Goal: Information Seeking & Learning: Learn about a topic

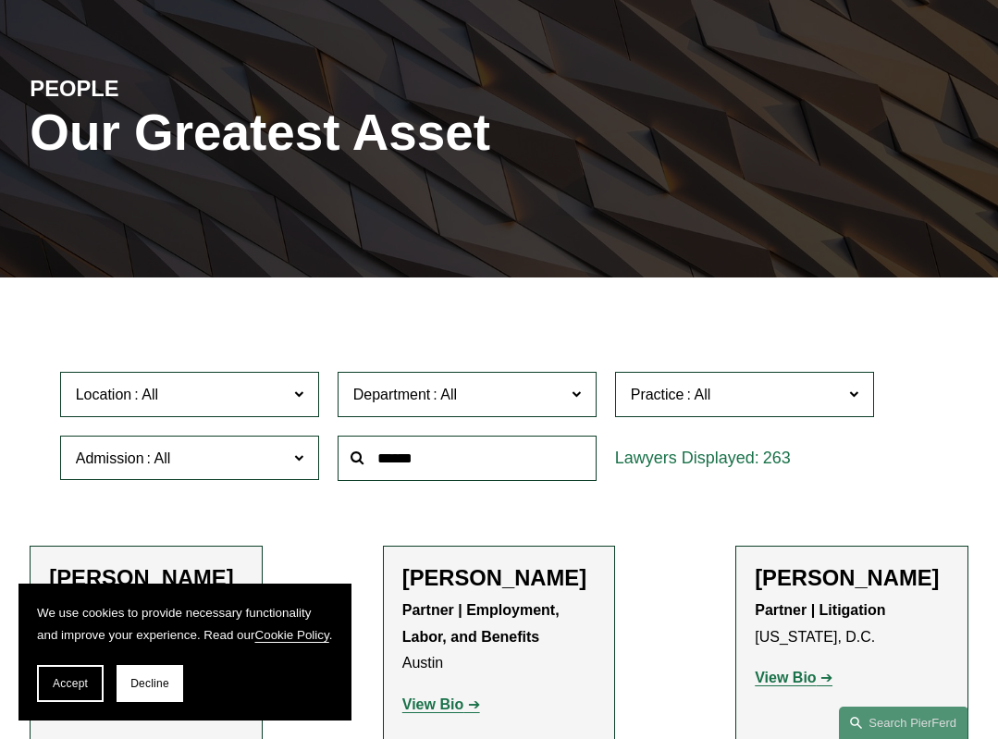
scroll to position [369, 0]
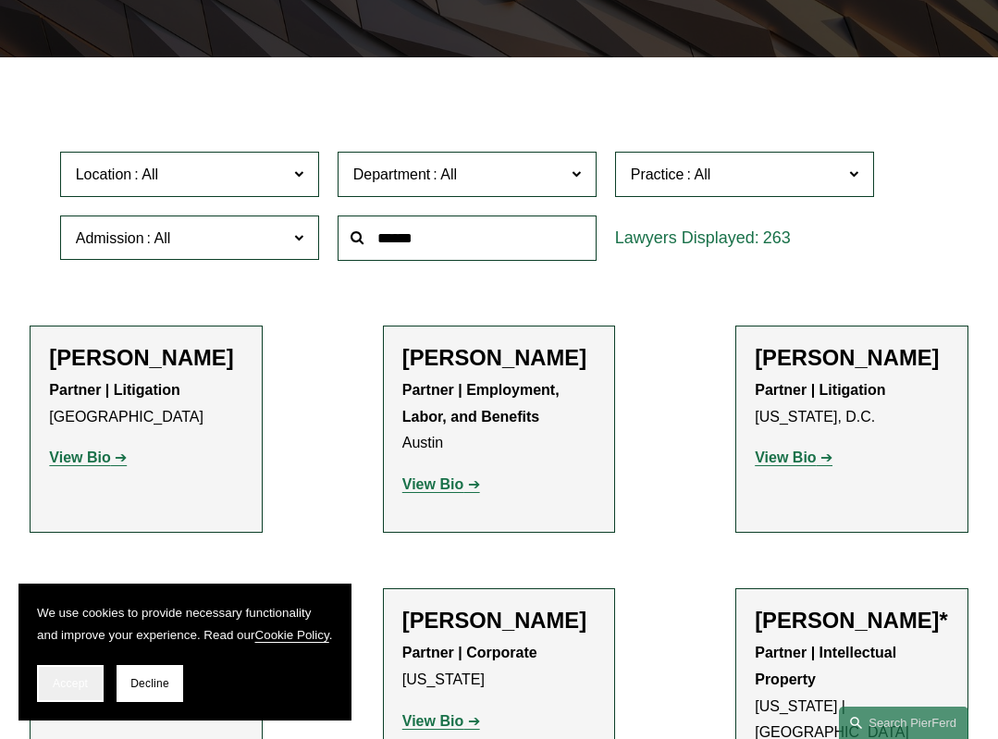
click at [83, 684] on span "Accept" at bounding box center [70, 683] width 35 height 13
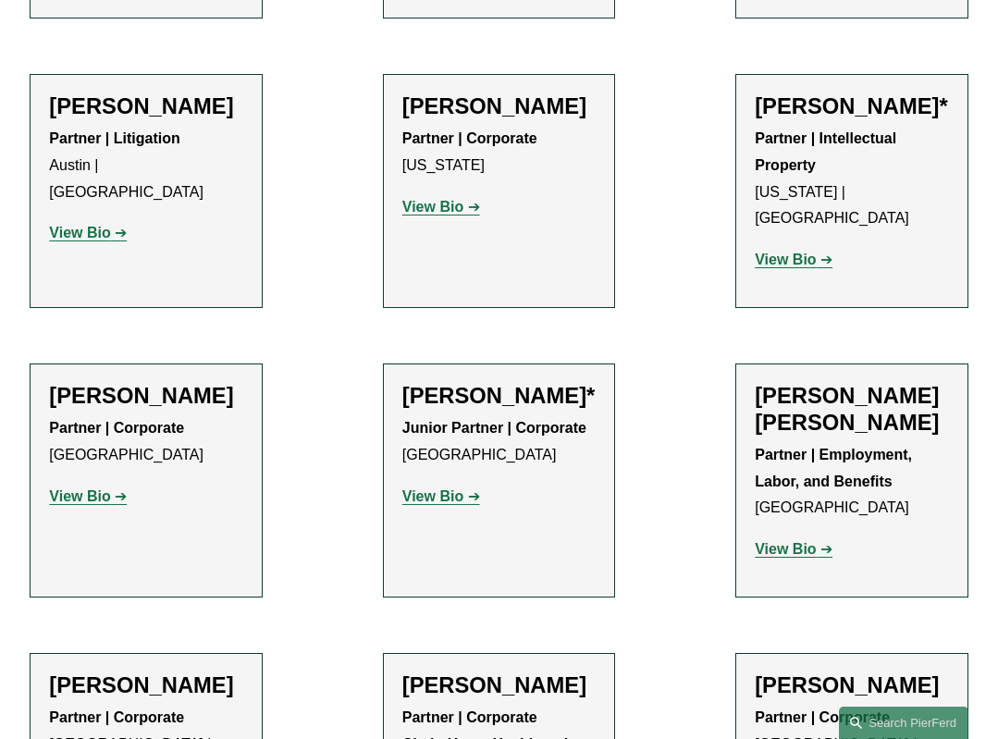
scroll to position [941, 0]
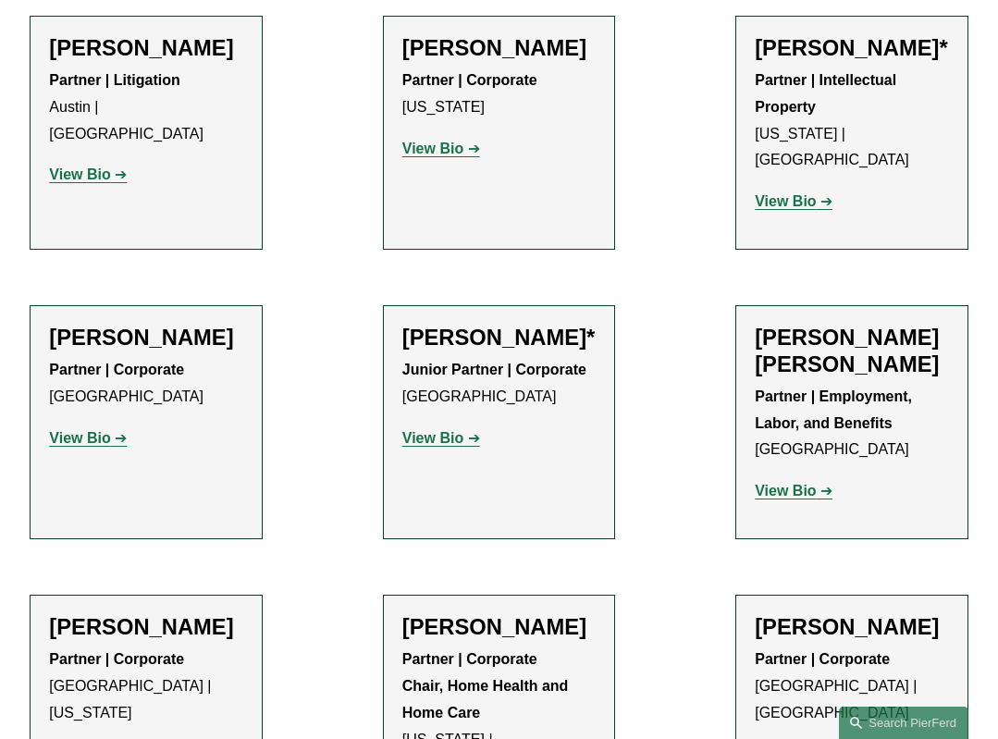
click at [423, 439] on strong "View Bio" at bounding box center [432, 438] width 61 height 16
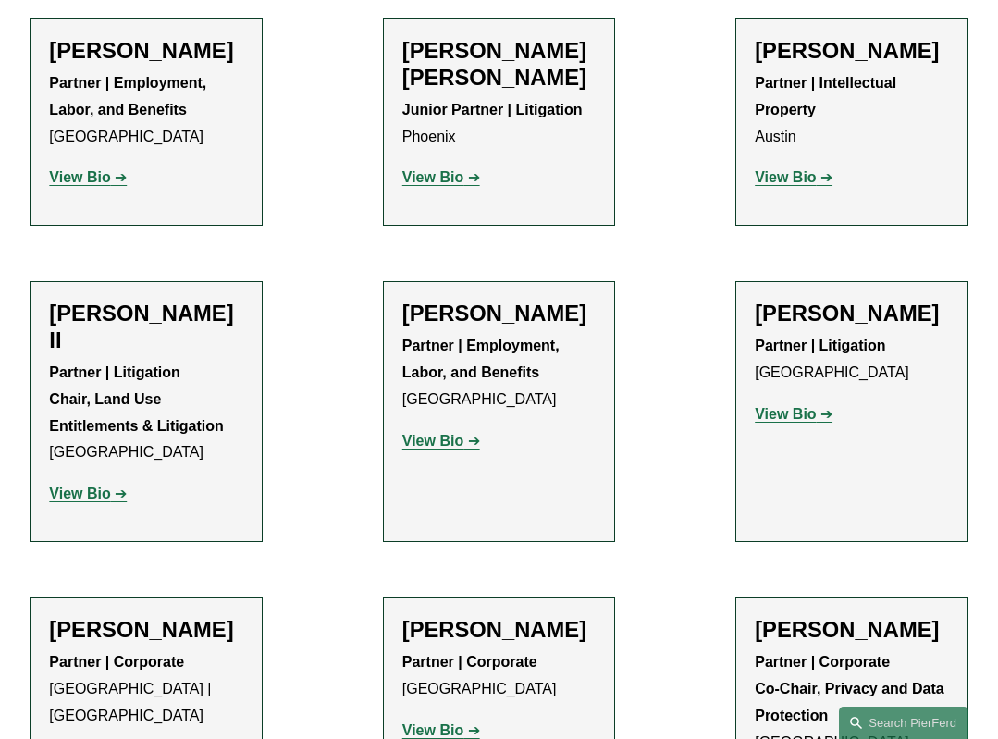
scroll to position [2127, 0]
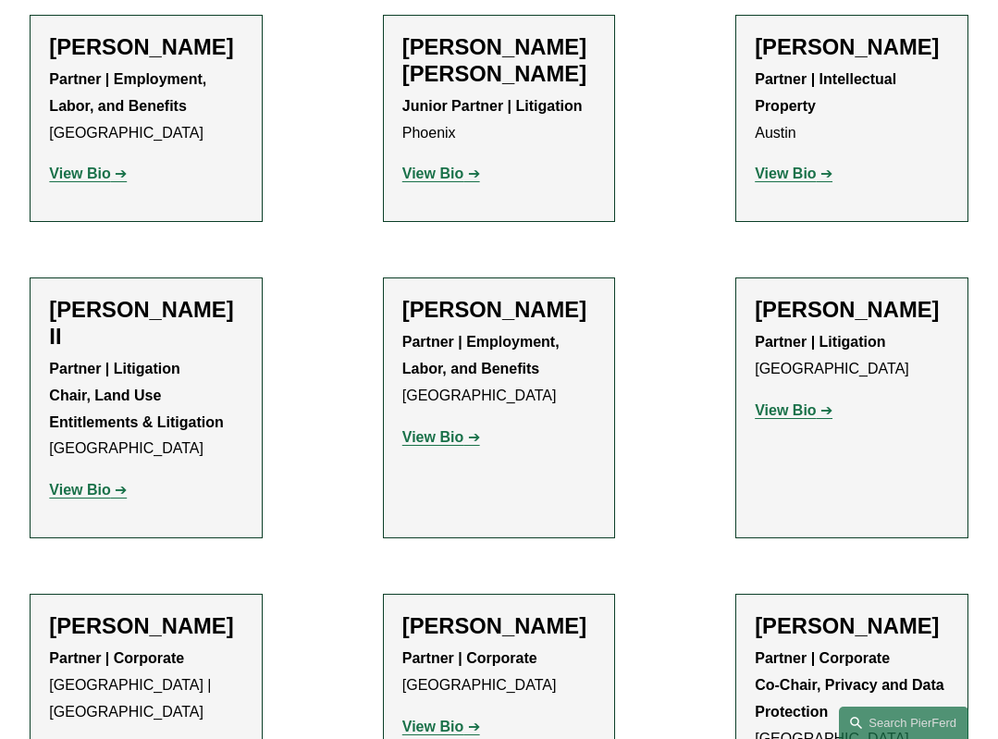
click at [86, 454] on div "Paul Beard II Partner | Litigation Chair, Land Use Entitlements & Litigation Lo…" at bounding box center [145, 408] width 193 height 222
click at [84, 482] on strong "View Bio" at bounding box center [79, 490] width 61 height 16
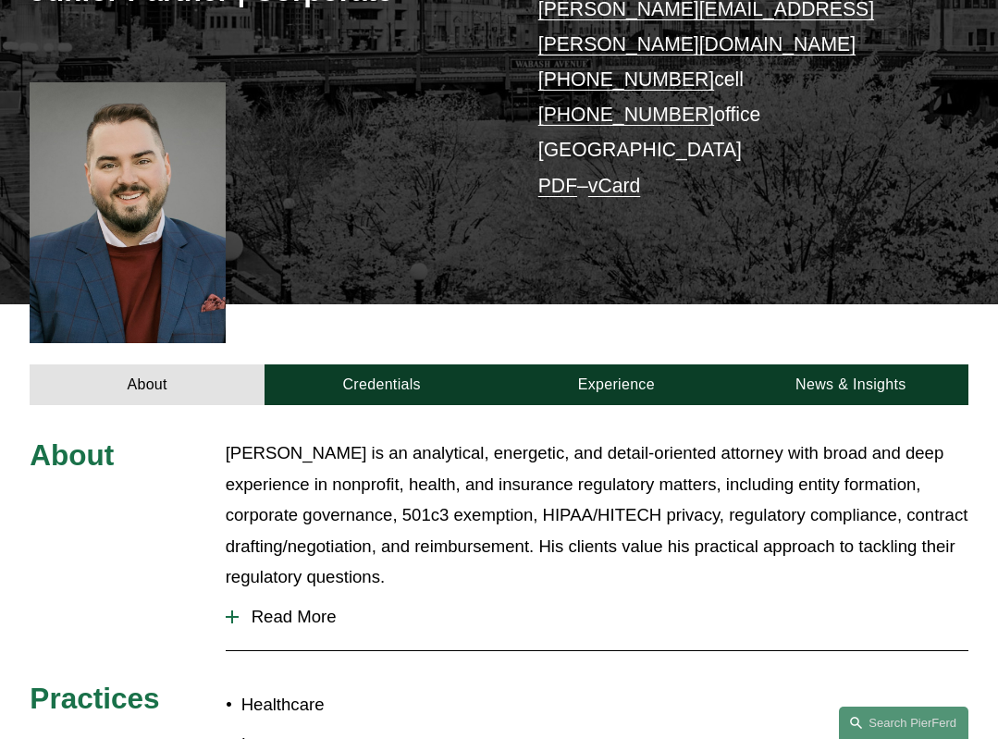
scroll to position [387, 0]
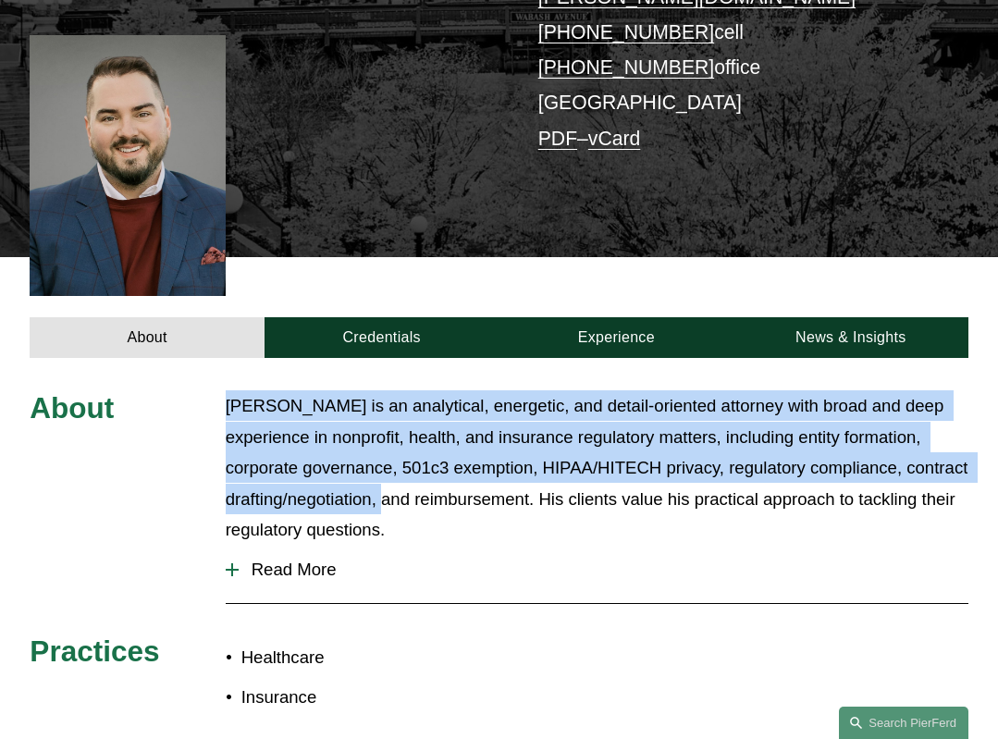
drag, startPoint x: 204, startPoint y: 366, endPoint x: 438, endPoint y: 464, distance: 253.7
click at [438, 464] on div "About Jarrod is an analytical, energetic, and detail-oriented attorney with bro…" at bounding box center [499, 555] width 998 height 331
click at [438, 464] on p "Jarrod is an analytical, energetic, and detail-oriented attorney with broad and…" at bounding box center [597, 467] width 743 height 154
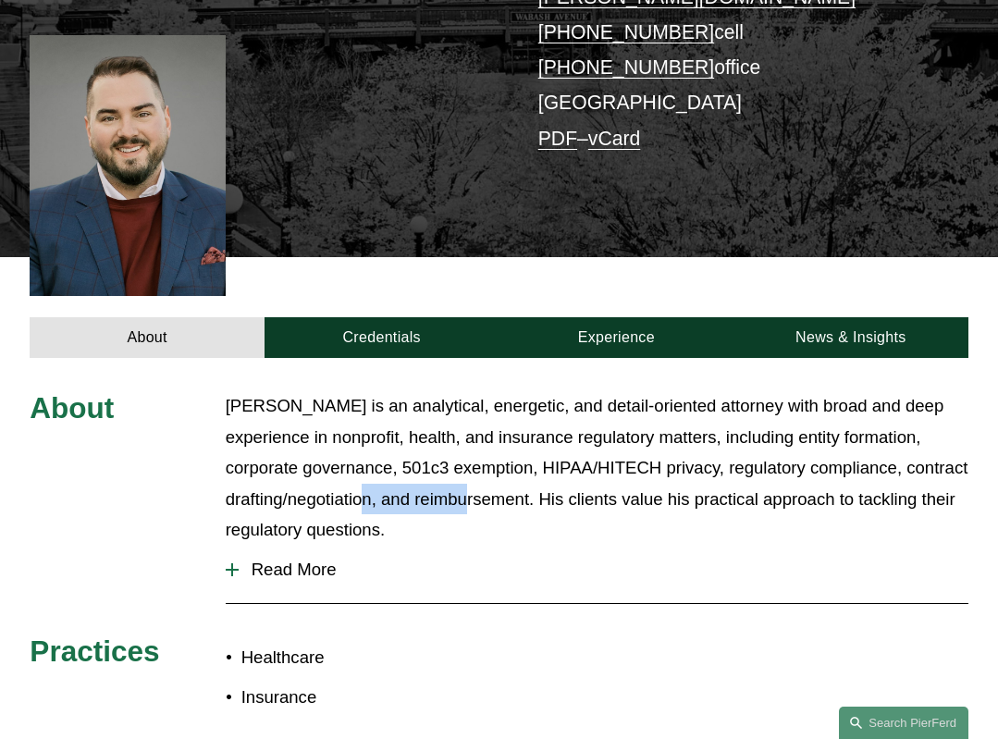
click at [438, 464] on p "Jarrod is an analytical, energetic, and detail-oriented attorney with broad and…" at bounding box center [597, 467] width 743 height 154
click at [437, 464] on p "Jarrod is an analytical, energetic, and detail-oriented attorney with broad and…" at bounding box center [597, 467] width 743 height 154
click at [280, 554] on button "Read More" at bounding box center [597, 570] width 743 height 48
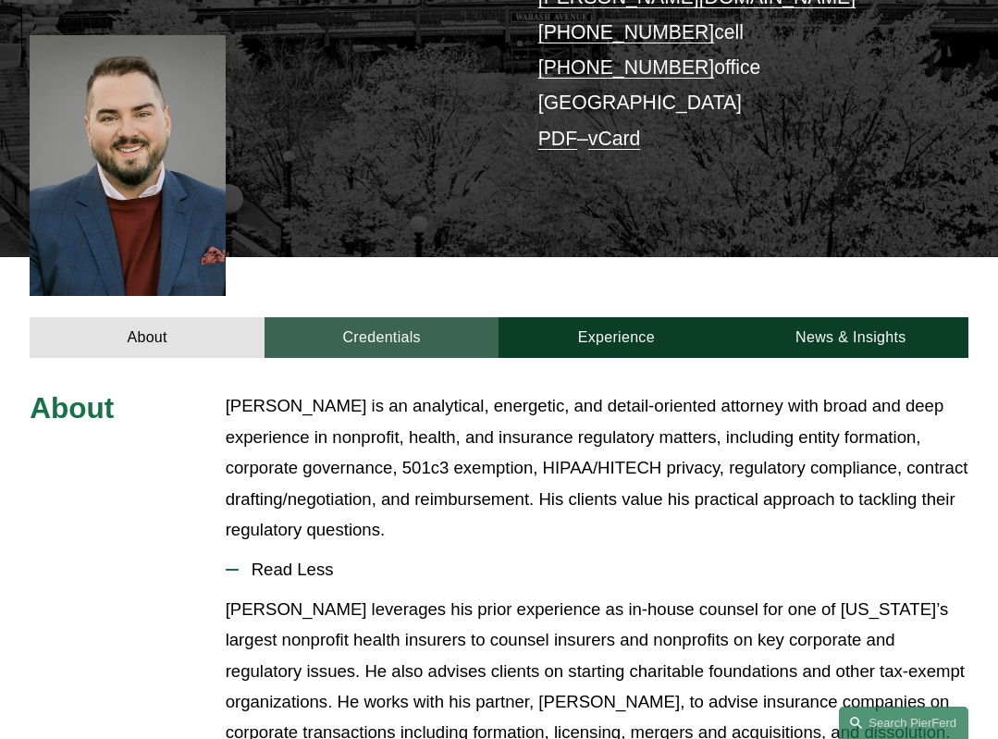
click at [336, 319] on link "Credentials" at bounding box center [381, 337] width 235 height 41
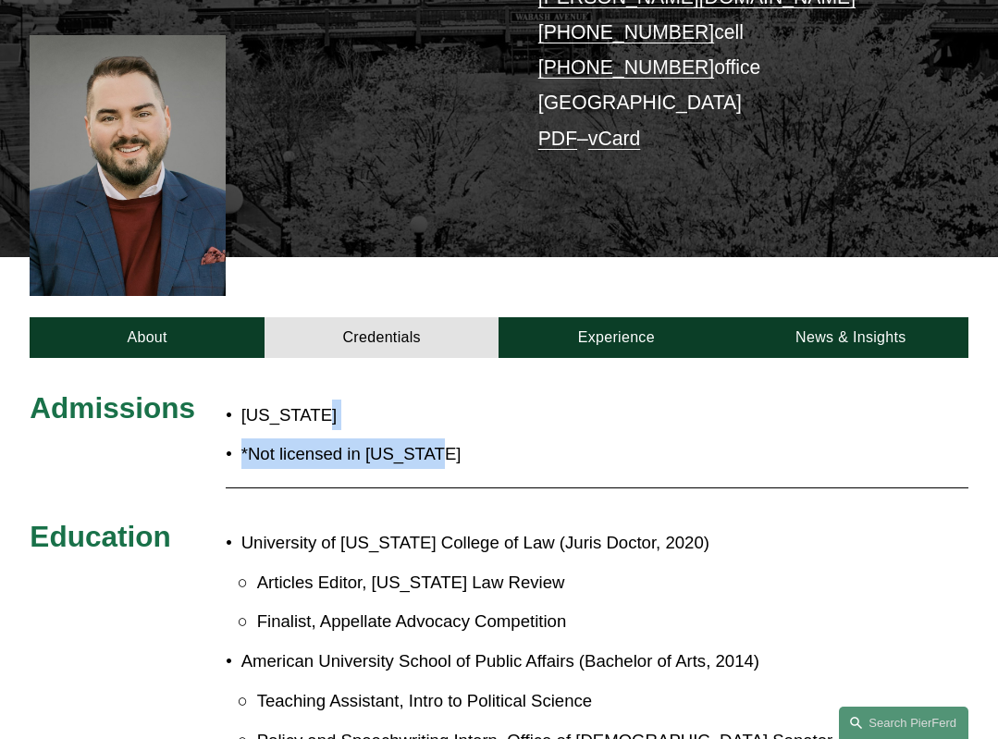
drag, startPoint x: 327, startPoint y: 366, endPoint x: 484, endPoint y: 424, distance: 166.8
click at [484, 424] on ul "Minnesota *Not licensed in Illinois" at bounding box center [401, 434] width 351 height 70
click at [484, 438] on p "*Not licensed in Illinois" at bounding box center [409, 453] width 336 height 31
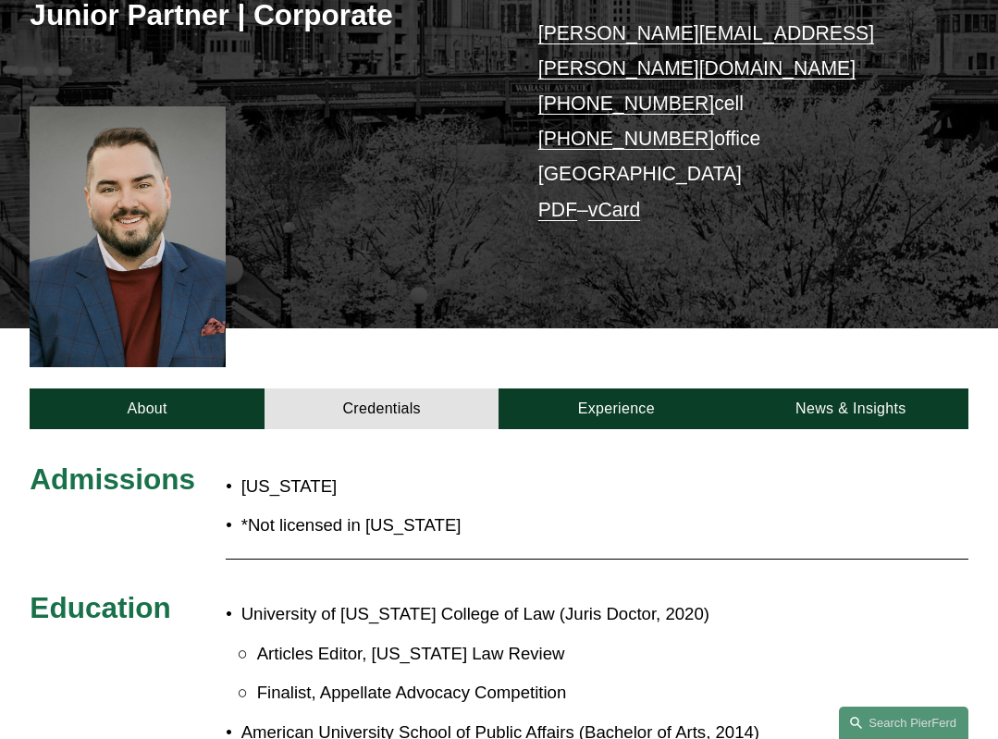
scroll to position [306, 0]
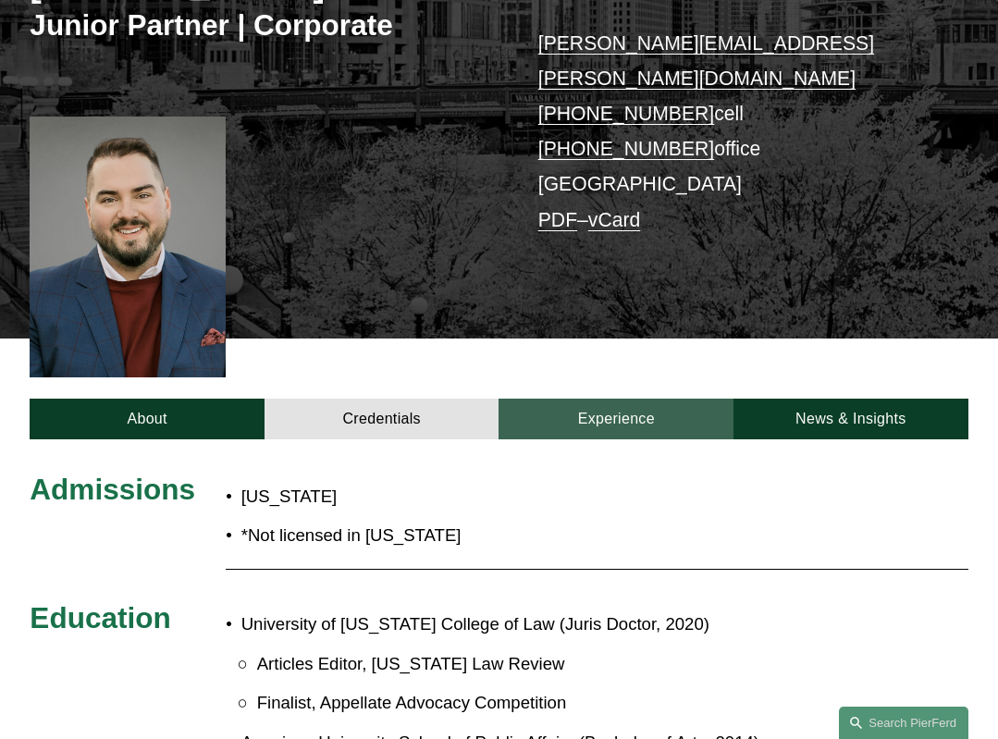
click at [570, 399] on link "Experience" at bounding box center [615, 419] width 235 height 41
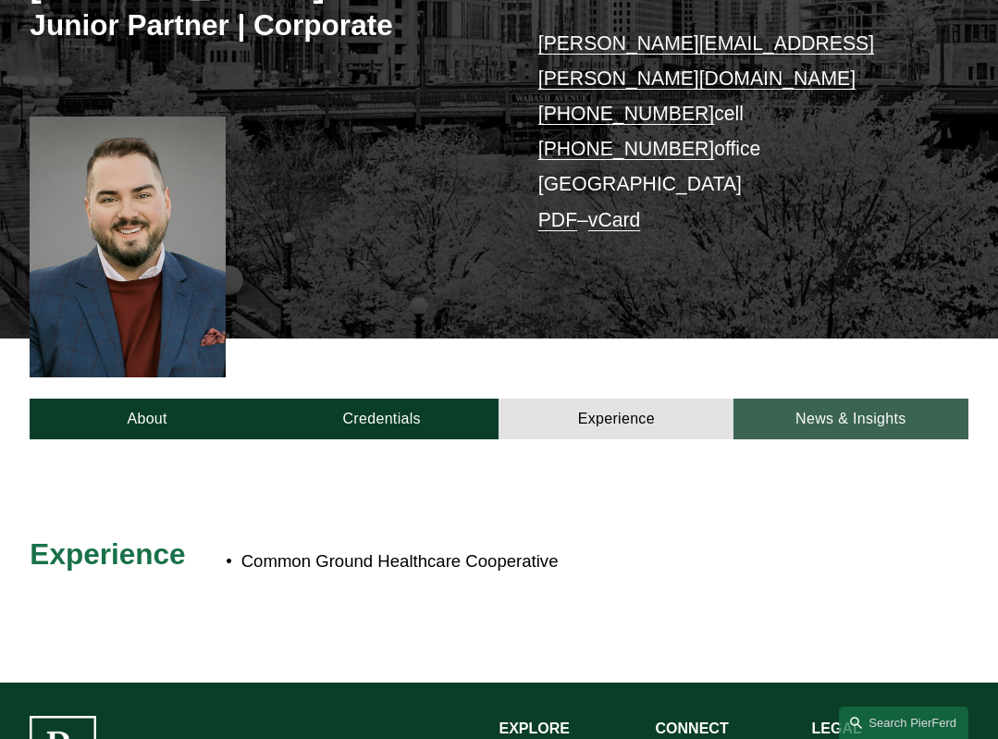
click at [825, 399] on link "News & Insights" at bounding box center [850, 419] width 235 height 41
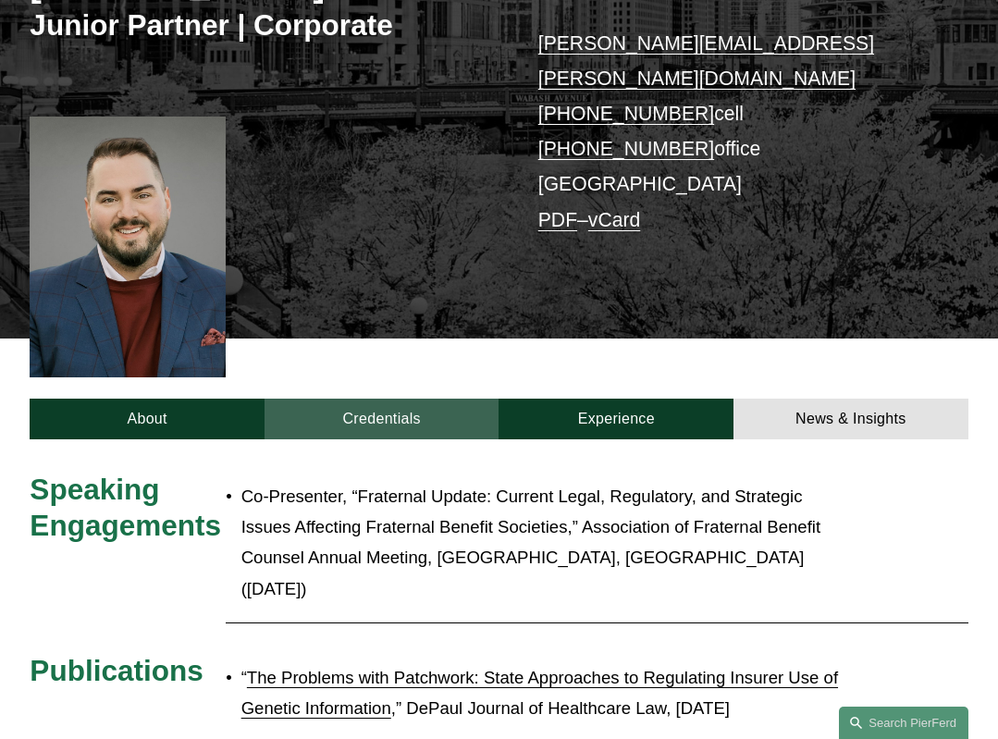
click at [402, 399] on link "Credentials" at bounding box center [381, 419] width 235 height 41
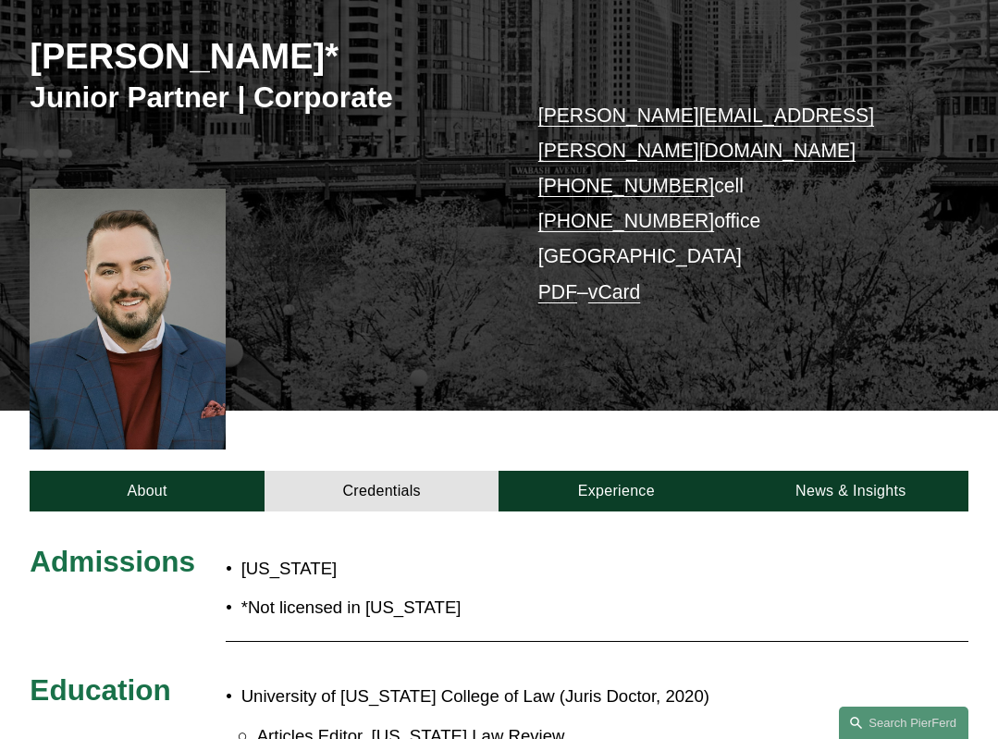
scroll to position [0, 0]
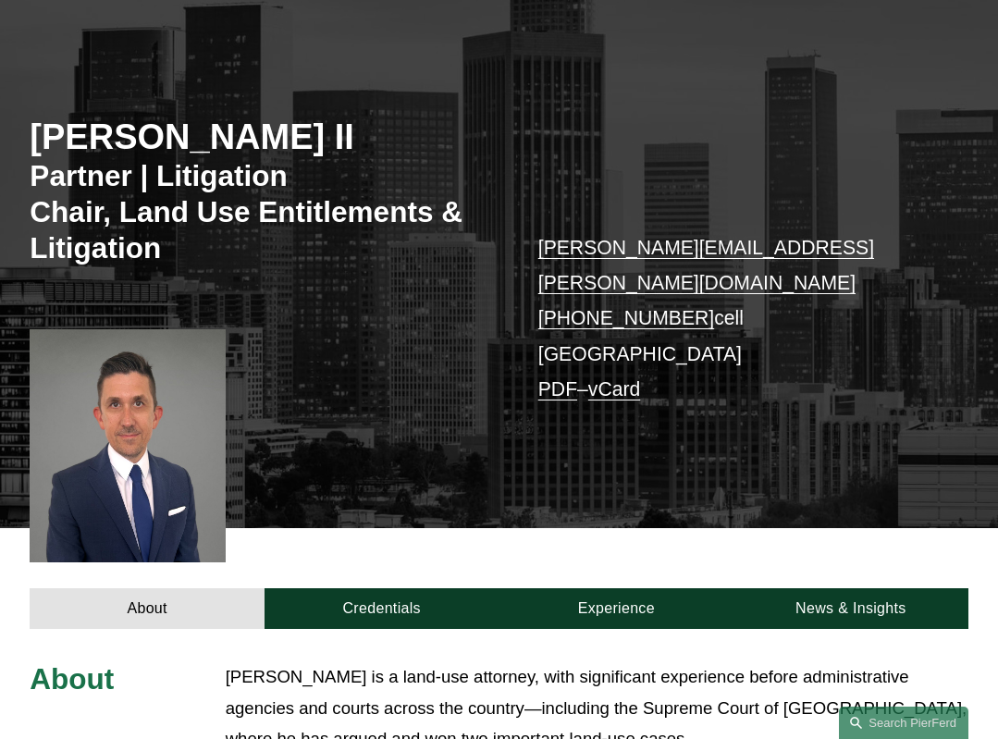
scroll to position [476, 0]
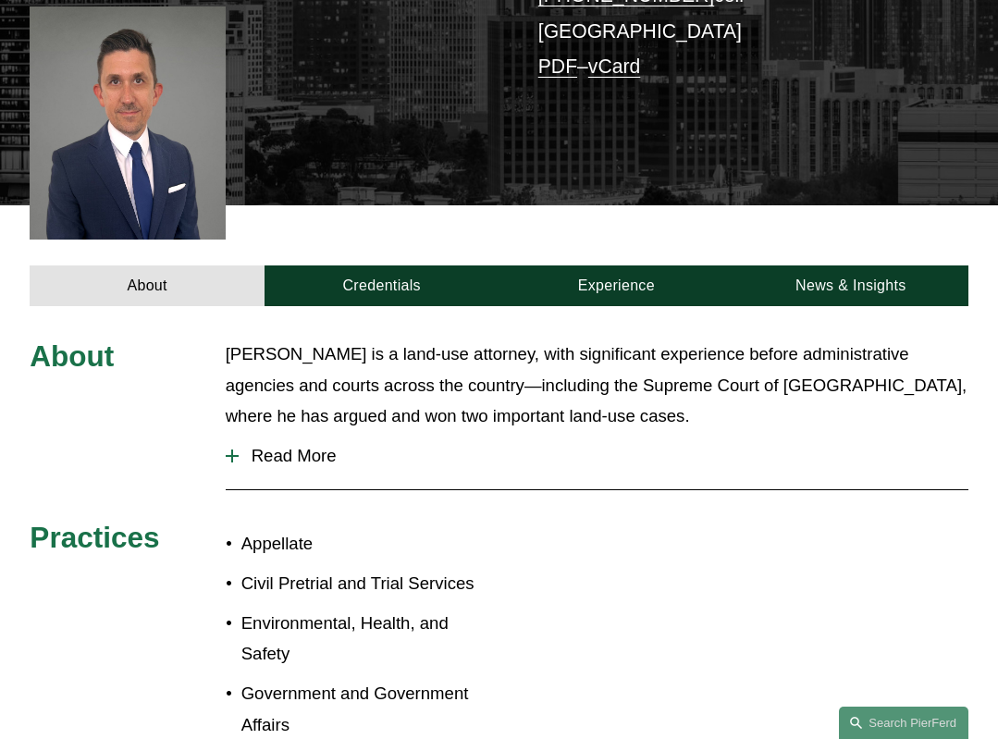
click at [267, 446] on span "Read More" at bounding box center [604, 456] width 730 height 20
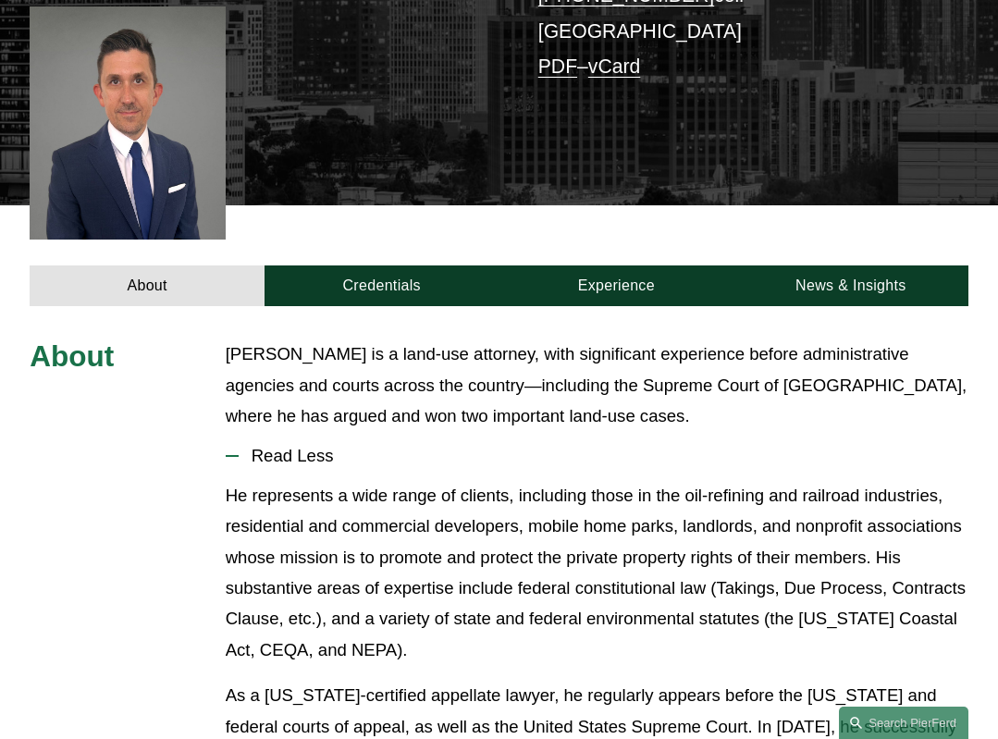
click at [254, 486] on p "He represents a wide range of clients, including those in the oil-refining and …" at bounding box center [597, 573] width 743 height 186
click at [252, 486] on p "He represents a wide range of clients, including those in the oil-refining and …" at bounding box center [597, 573] width 743 height 186
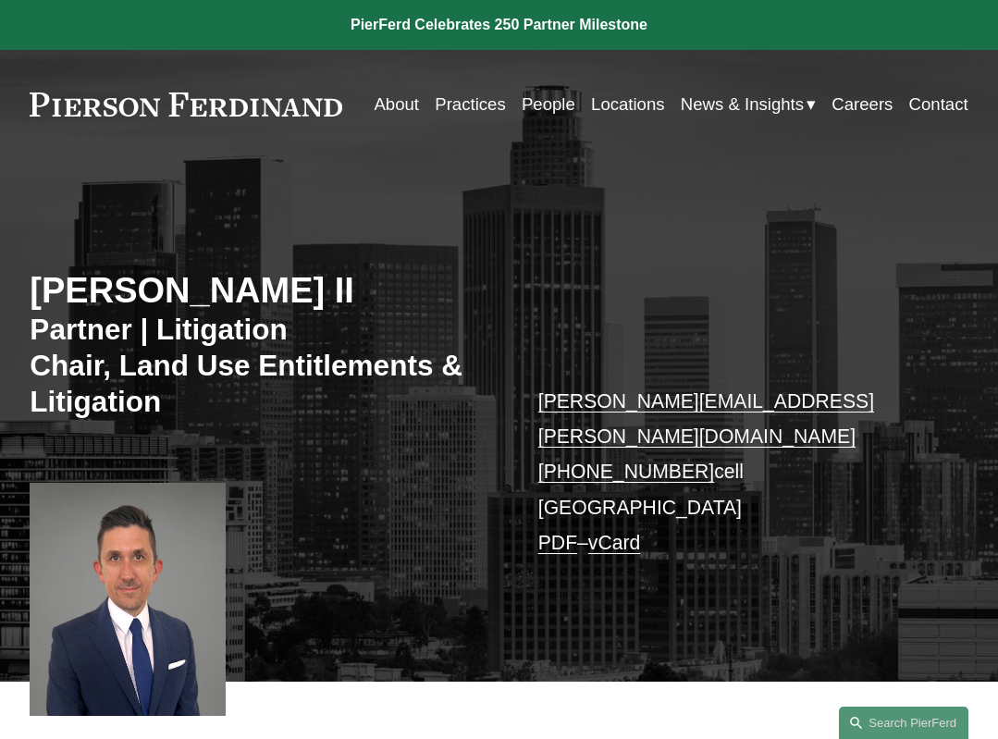
click at [387, 97] on link "About" at bounding box center [396, 104] width 45 height 34
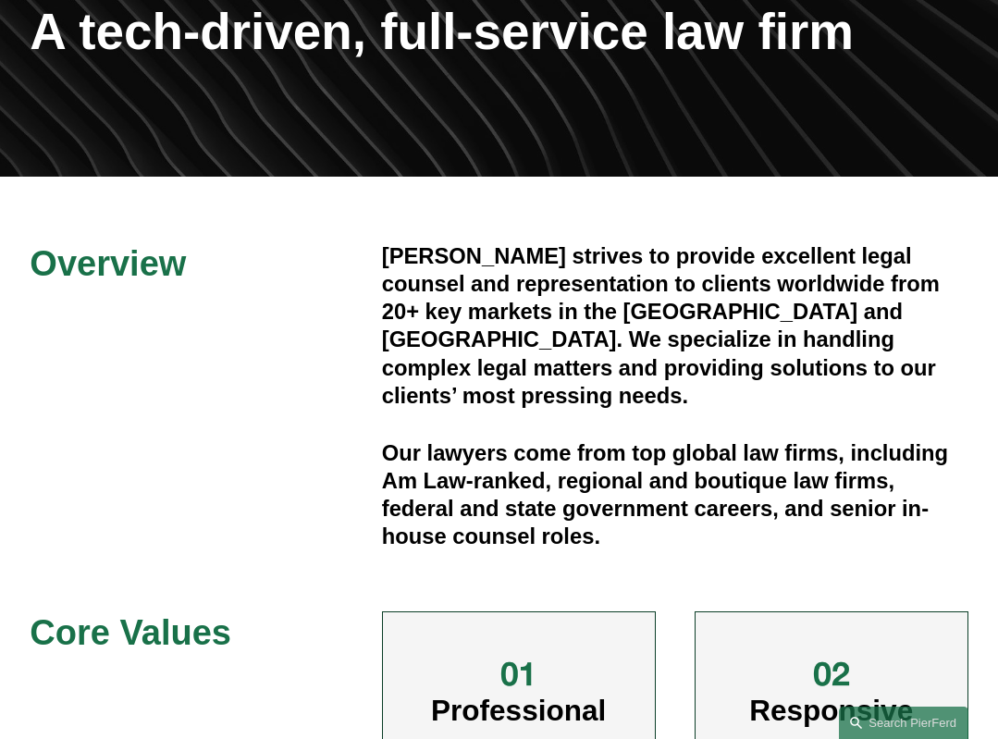
scroll to position [205, 0]
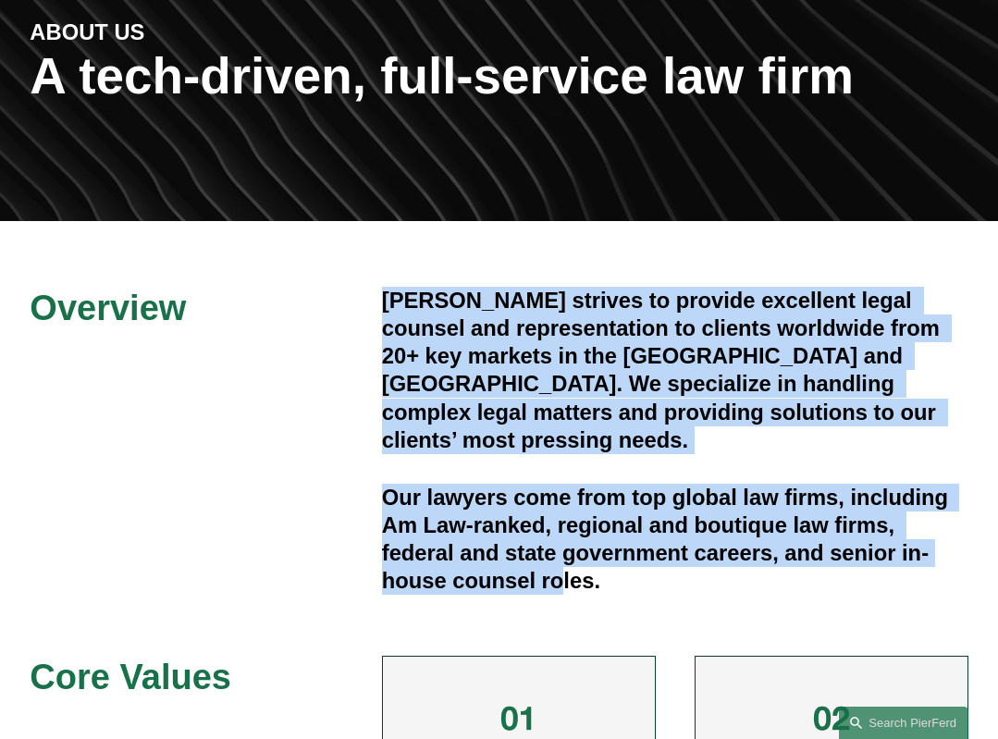
drag, startPoint x: 349, startPoint y: 300, endPoint x: 561, endPoint y: 550, distance: 328.7
click at [561, 550] on div "Overview Pierson Ferdinand strives to provide excellent legal counsel and repre…" at bounding box center [499, 654] width 998 height 734
click at [561, 550] on h4 "Our lawyers come from top global law firms, including Am Law-ranked, regional a…" at bounding box center [675, 540] width 586 height 112
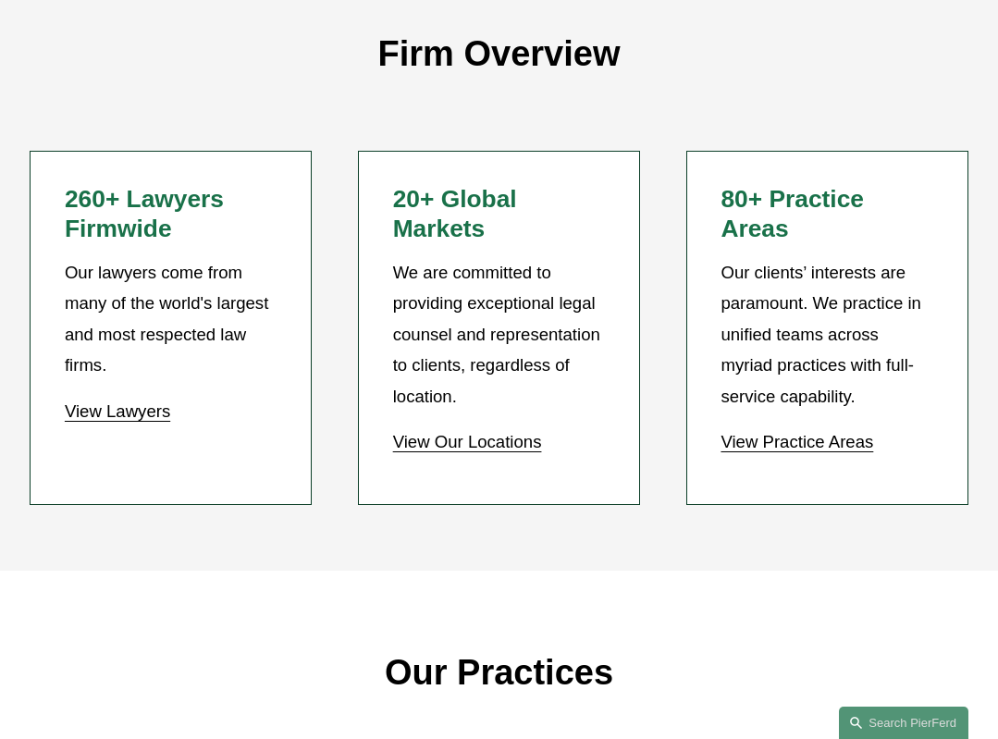
scroll to position [1188, 0]
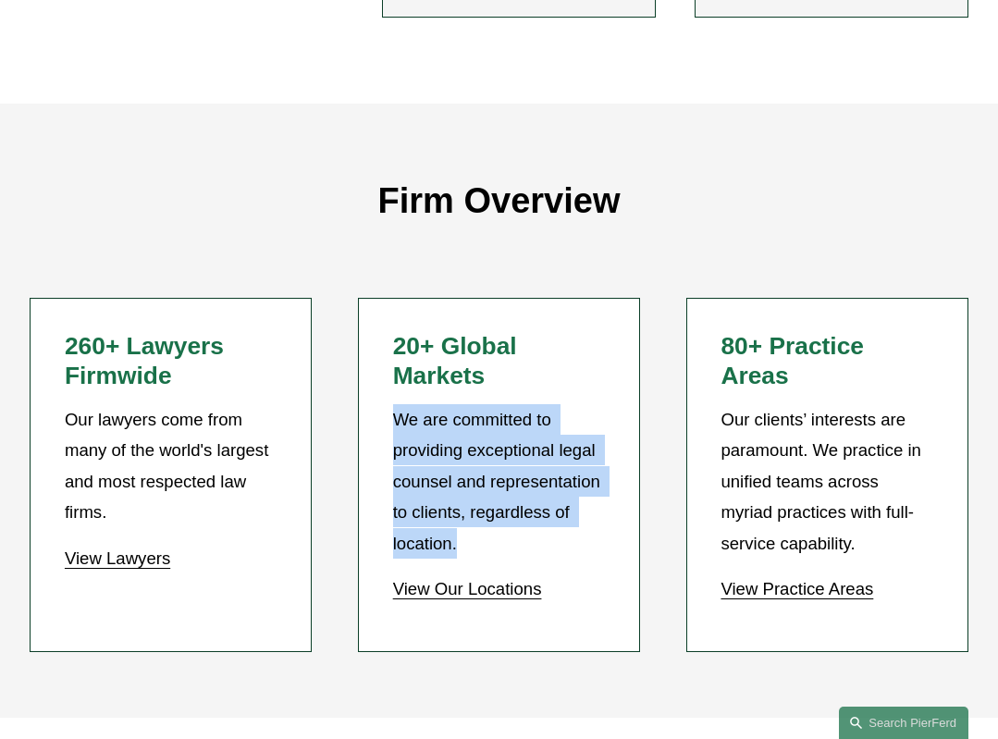
drag, startPoint x: 472, startPoint y: 370, endPoint x: 475, endPoint y: 520, distance: 149.9
click at [475, 520] on div "20+ Global Markets We are committed to providing exceptional legal counsel and …" at bounding box center [499, 468] width 213 height 272
click at [475, 520] on p "We are committed to providing exceptional legal counsel and representation to c…" at bounding box center [499, 481] width 213 height 154
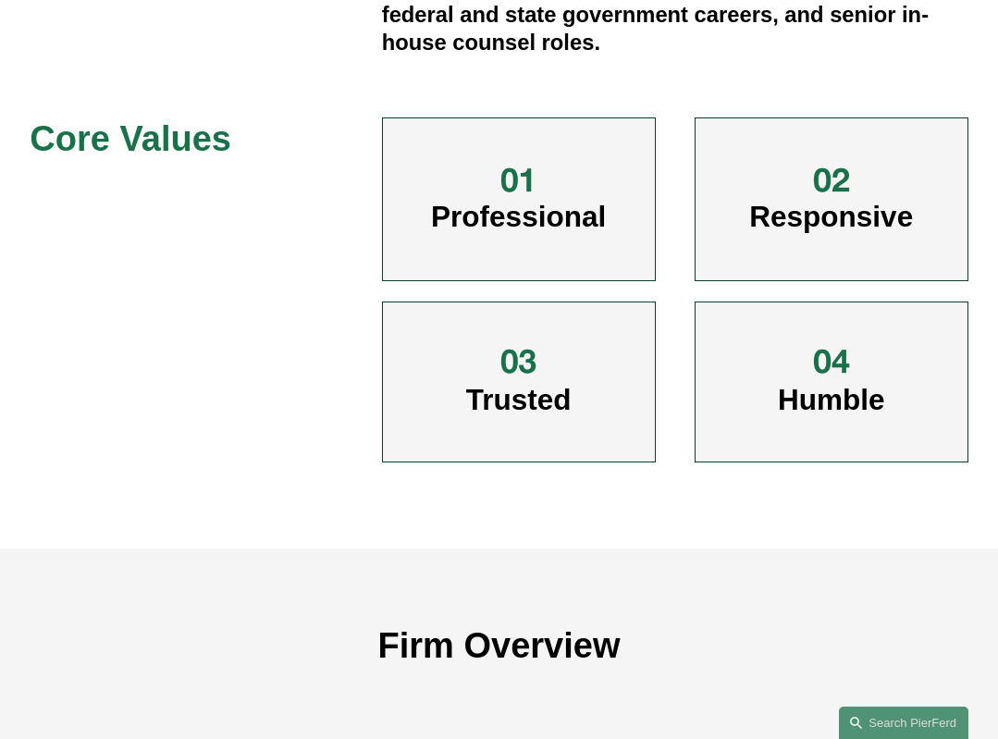
scroll to position [0, 0]
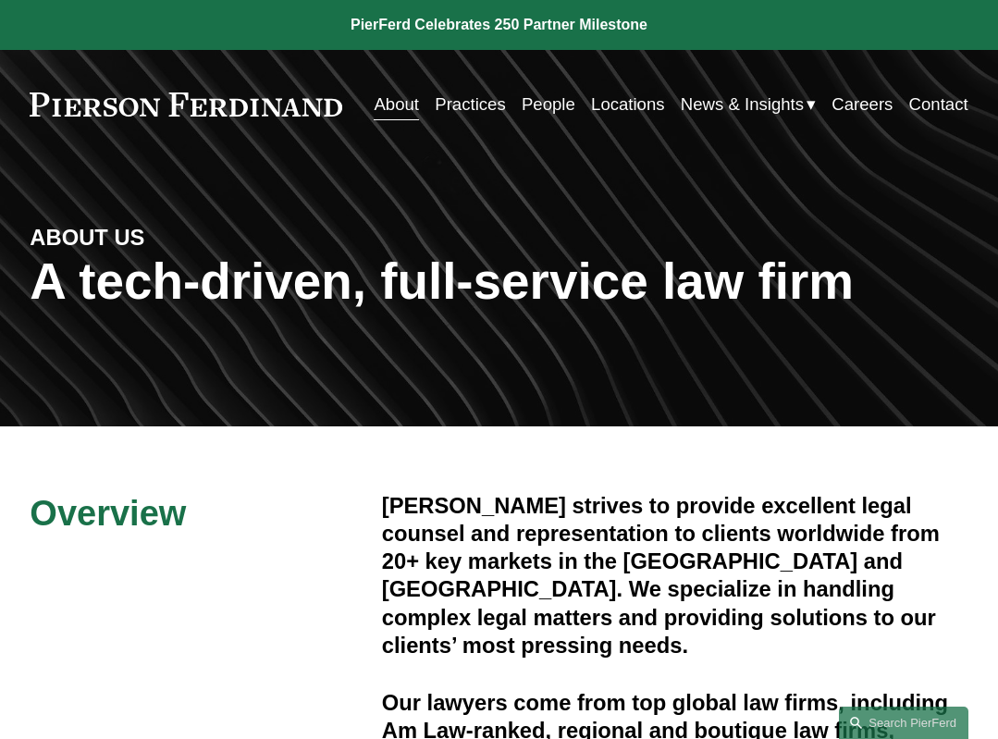
click at [852, 107] on link "Careers" at bounding box center [861, 104] width 61 height 34
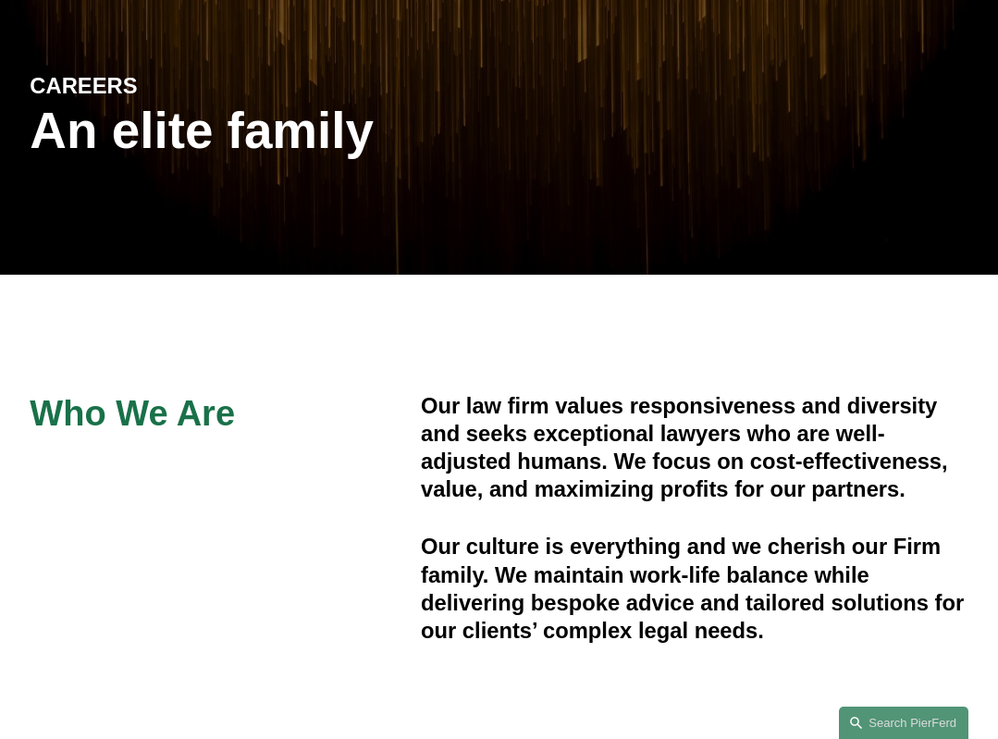
scroll to position [832, 0]
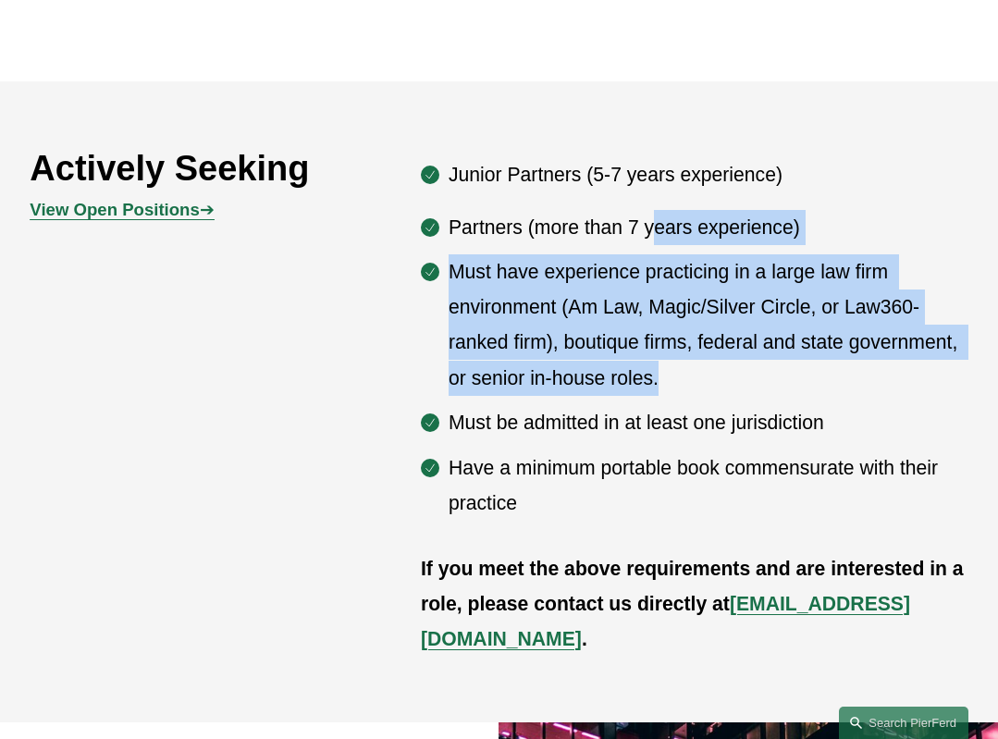
drag, startPoint x: 658, startPoint y: 236, endPoint x: 736, endPoint y: 375, distance: 159.4
click at [736, 375] on ul "Partners (more than 7 years experience) Must have experience practicing in a la…" at bounding box center [694, 366] width 547 height 312
click at [736, 375] on p "Must have experience practicing in a large law firm environment (Am Law, Magic/…" at bounding box center [709, 324] width 520 height 141
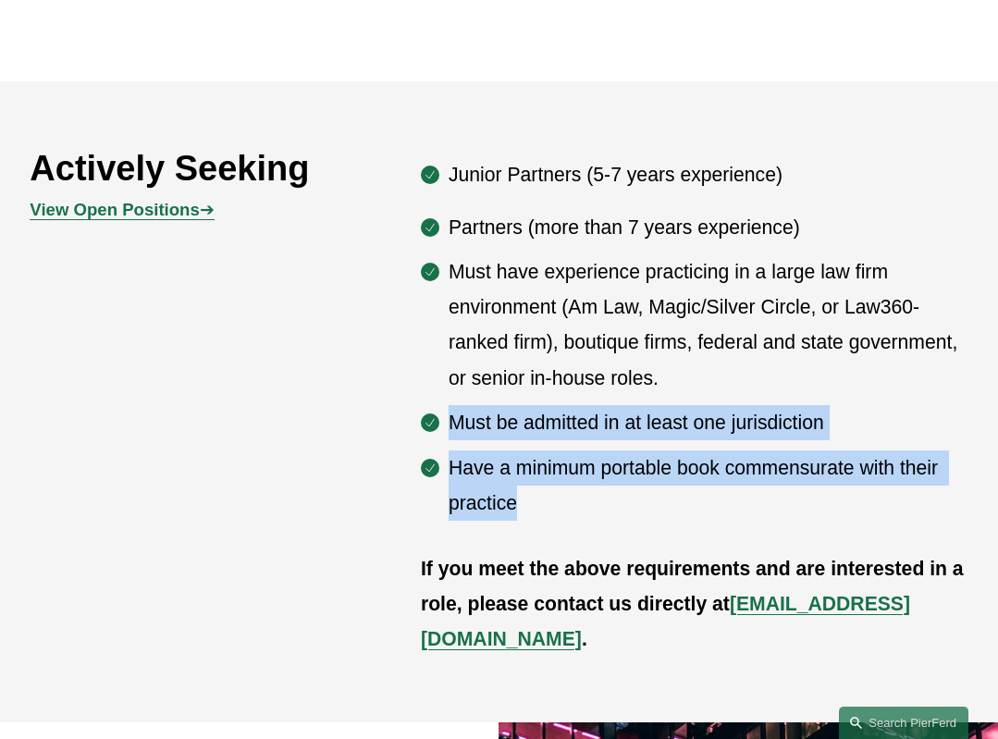
drag, startPoint x: 736, startPoint y: 375, endPoint x: 719, endPoint y: 514, distance: 140.6
click at [719, 514] on ul "Partners (more than 7 years experience) Must have experience practicing in a la…" at bounding box center [694, 366] width 547 height 312
click at [719, 514] on p "Have a minimum portable book commensurate with their practice" at bounding box center [709, 485] width 520 height 70
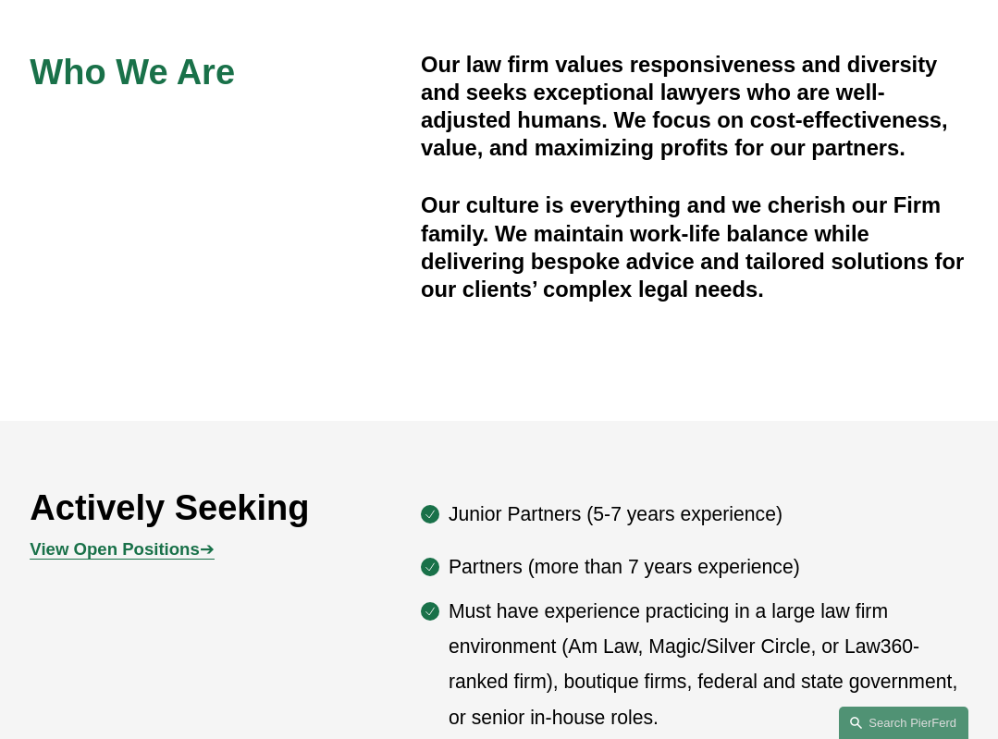
scroll to position [607, 0]
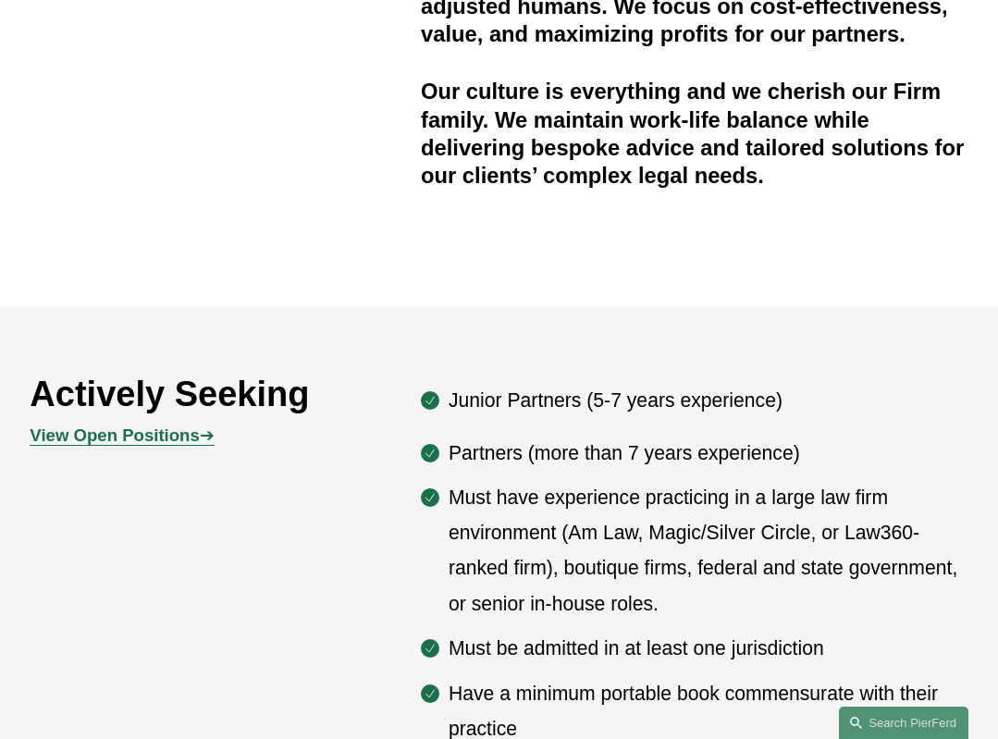
click at [95, 441] on strong "View Open Positions" at bounding box center [114, 434] width 169 height 19
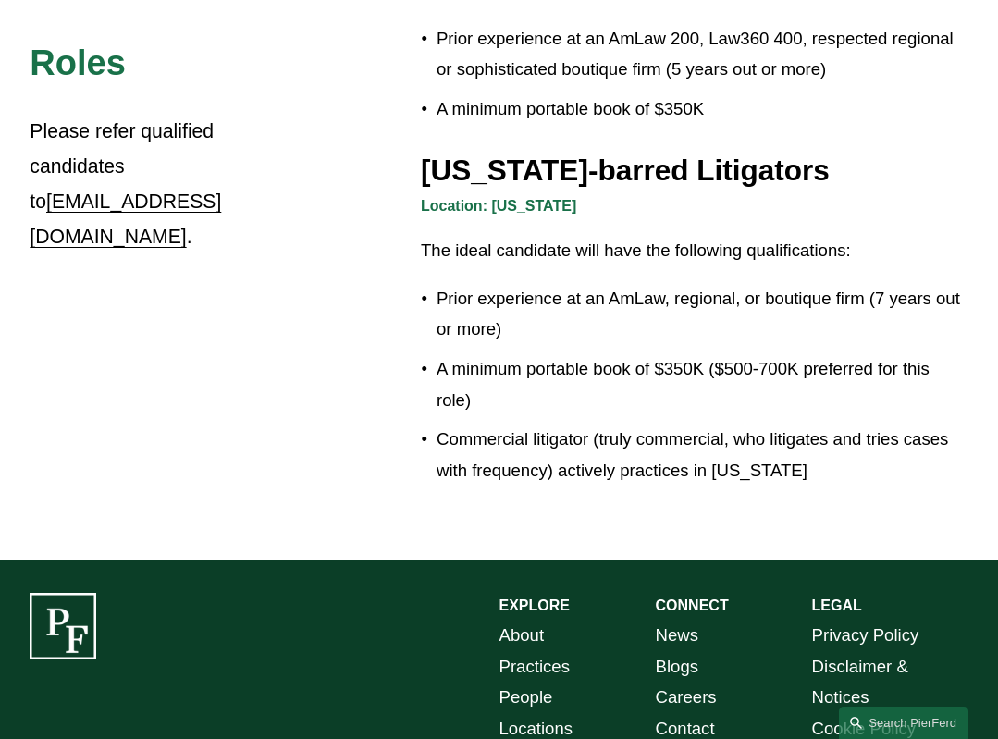
scroll to position [3080, 0]
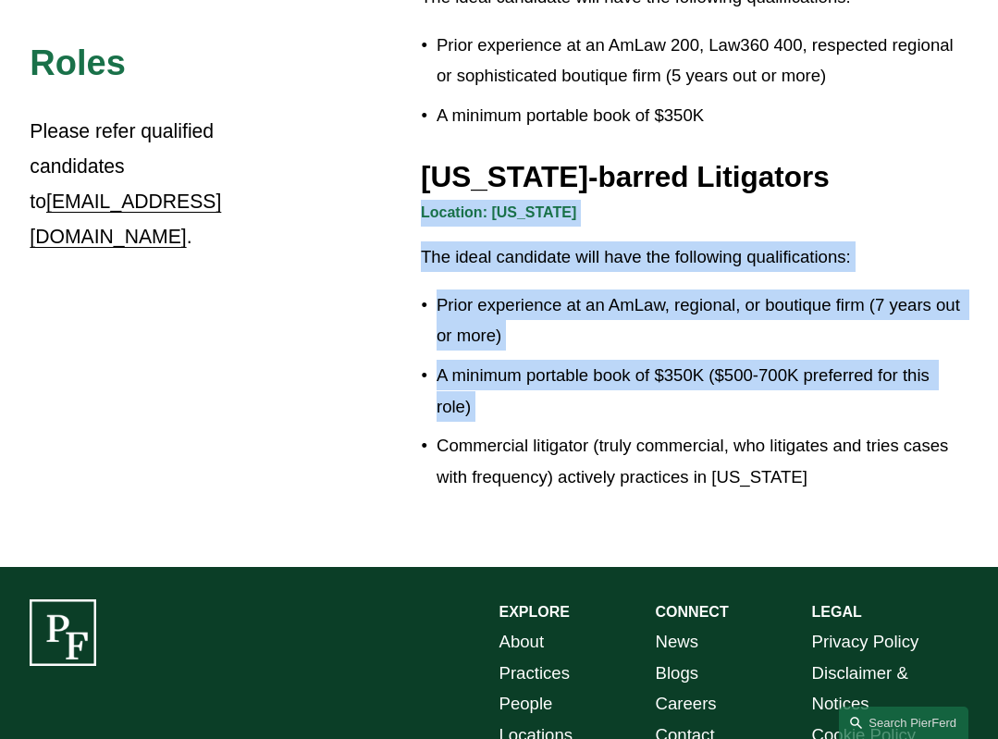
drag, startPoint x: 350, startPoint y: 144, endPoint x: 325, endPoint y: 363, distance: 219.8
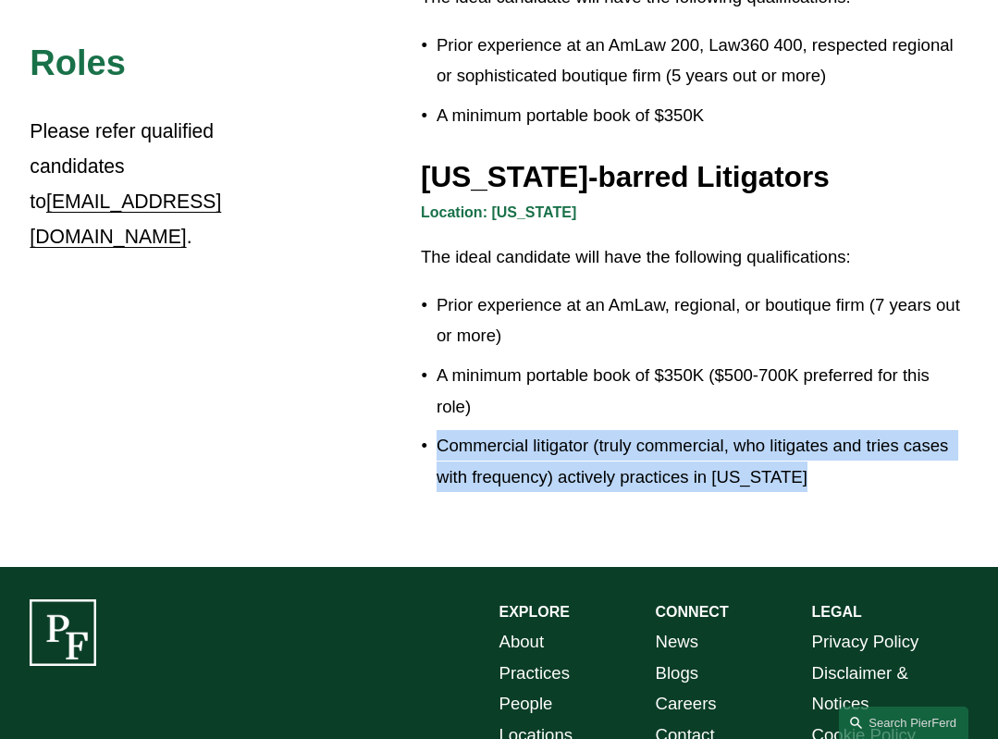
drag, startPoint x: 325, startPoint y: 363, endPoint x: 340, endPoint y: 449, distance: 87.4
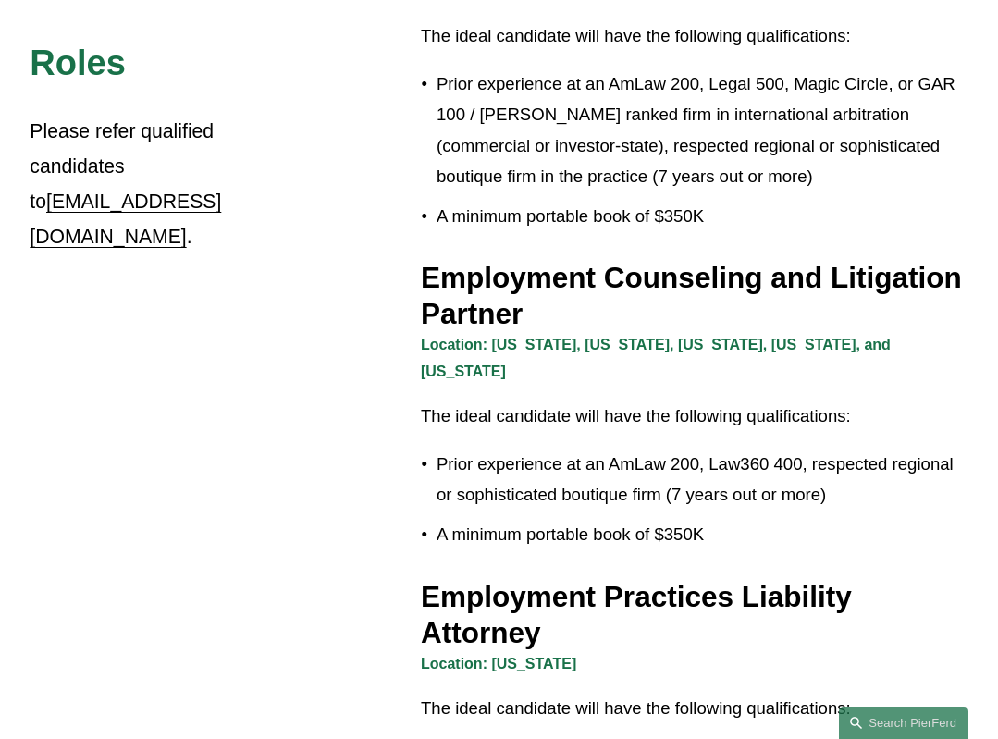
scroll to position [2321, 0]
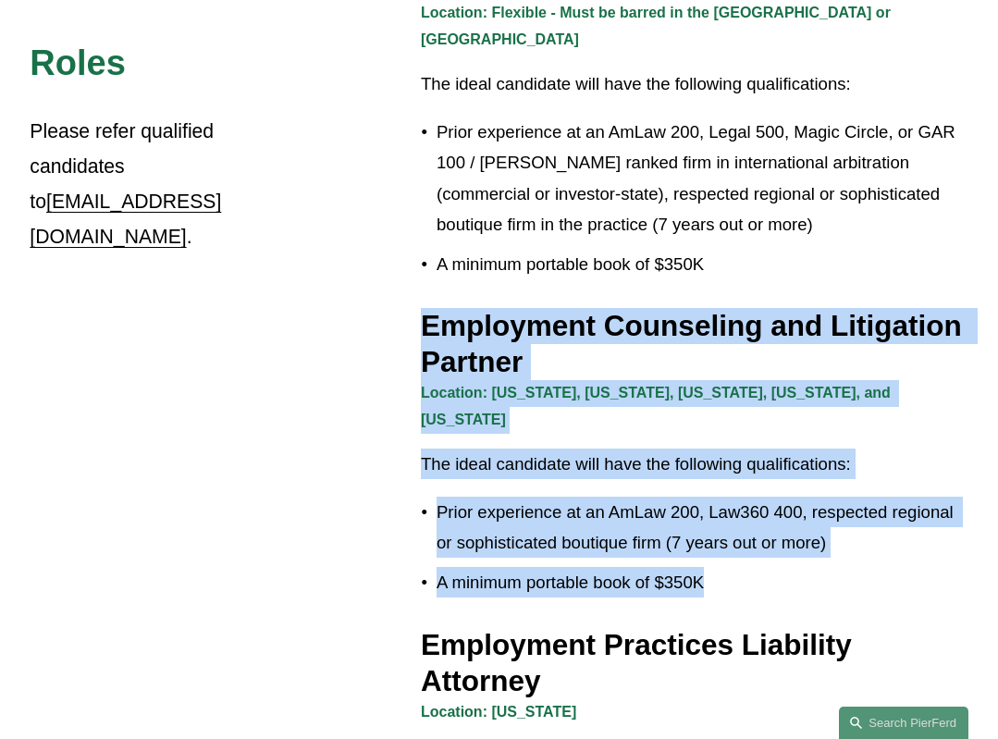
drag, startPoint x: 414, startPoint y: 280, endPoint x: 406, endPoint y: 531, distance: 250.7
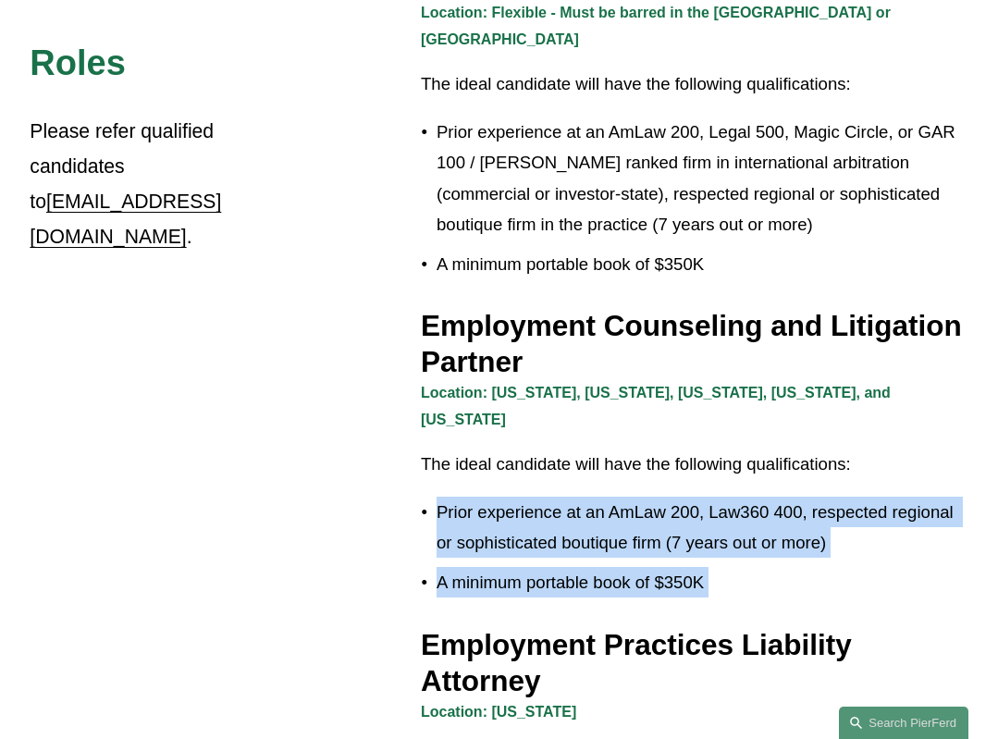
drag, startPoint x: 406, startPoint y: 531, endPoint x: 401, endPoint y: 436, distance: 94.4
click at [436, 497] on p "Prior experience at an AmLaw 200, Law360 400, respected regional or sophisticat…" at bounding box center [702, 528] width 532 height 62
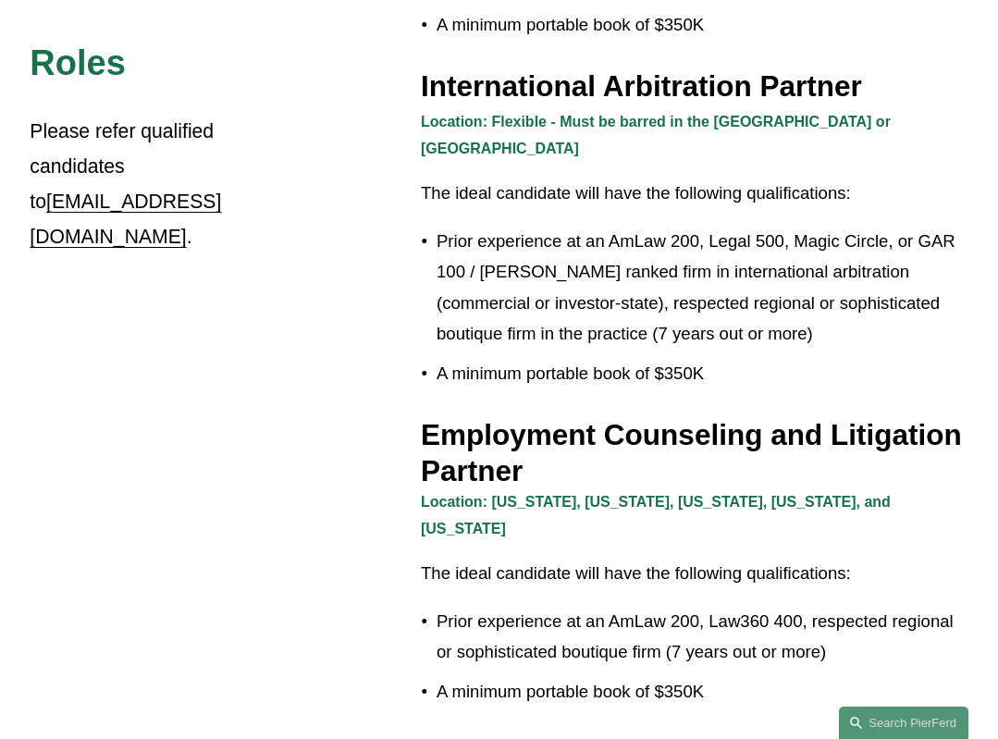
scroll to position [2133, 0]
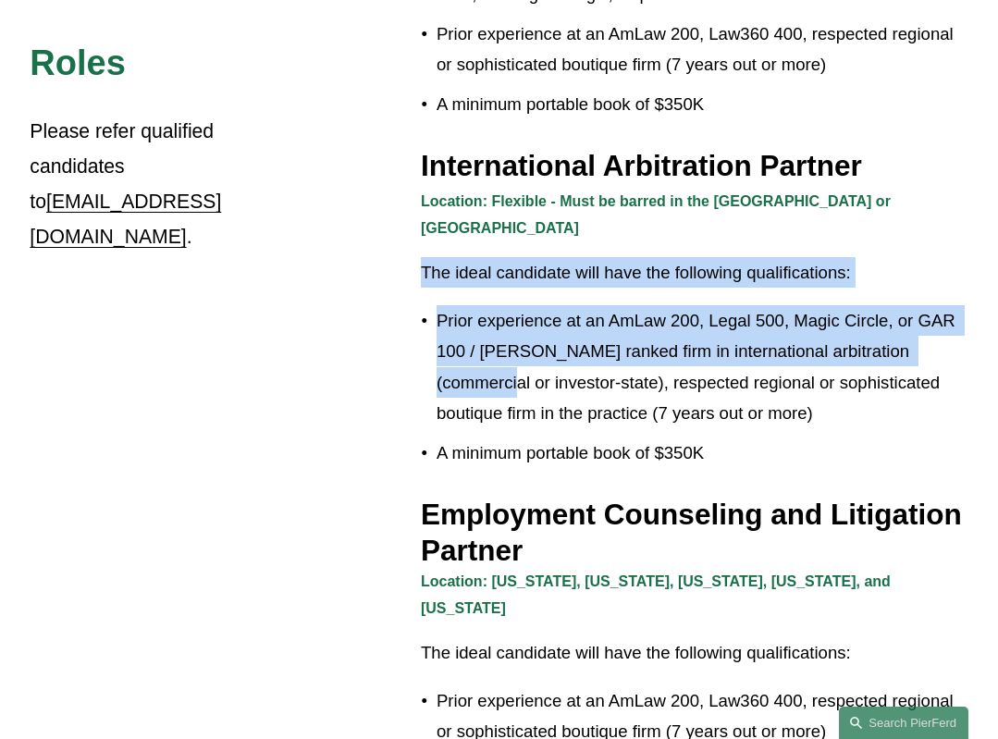
drag, startPoint x: 388, startPoint y: 194, endPoint x: 458, endPoint y: 333, distance: 155.1
click at [458, 333] on p "Prior experience at an AmLaw 200, Legal 500, Magic Circle, or GAR 100 / [PERSON…" at bounding box center [702, 367] width 532 height 124
